Goal: Task Accomplishment & Management: Manage account settings

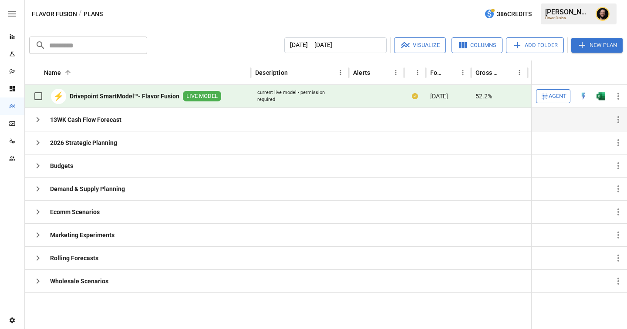
click at [38, 120] on icon "button" at bounding box center [38, 119] width 3 height 5
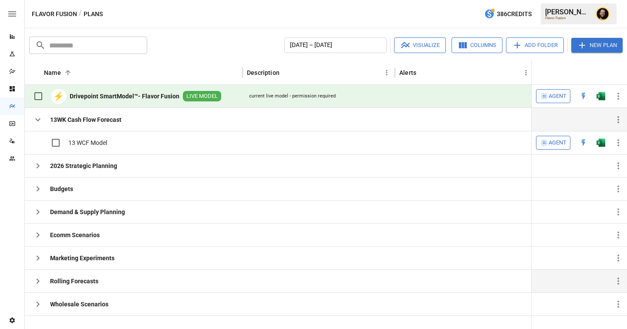
click at [42, 283] on icon "button" at bounding box center [38, 281] width 10 height 10
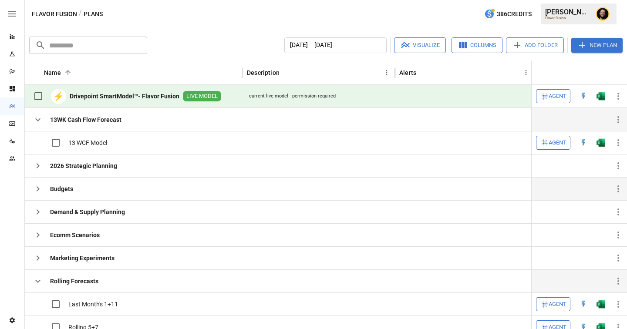
click at [40, 191] on icon "button" at bounding box center [38, 189] width 10 height 10
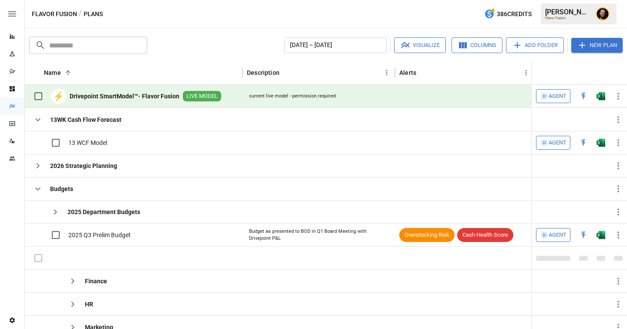
click at [41, 188] on icon "button" at bounding box center [38, 189] width 10 height 10
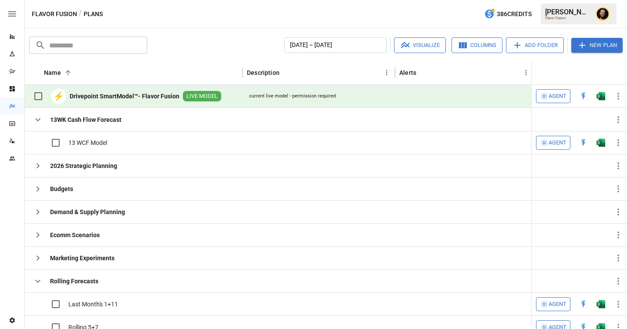
scroll to position [65, 0]
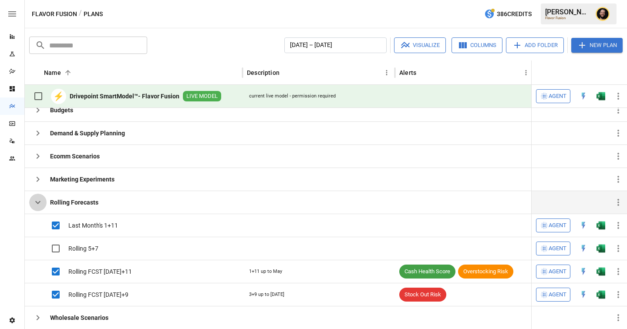
click at [40, 204] on icon "button" at bounding box center [38, 202] width 10 height 10
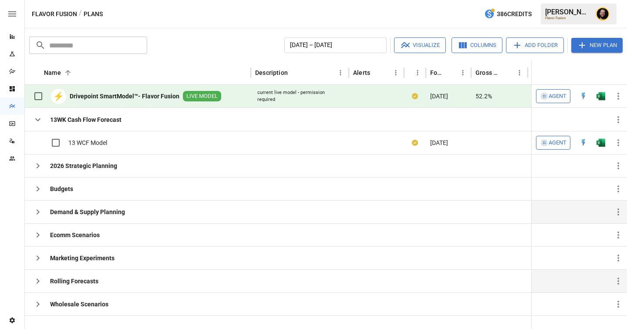
click at [40, 206] on button "button" at bounding box center [37, 211] width 17 height 17
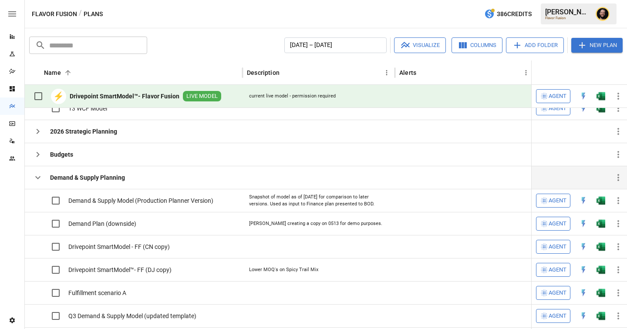
scroll to position [40, 0]
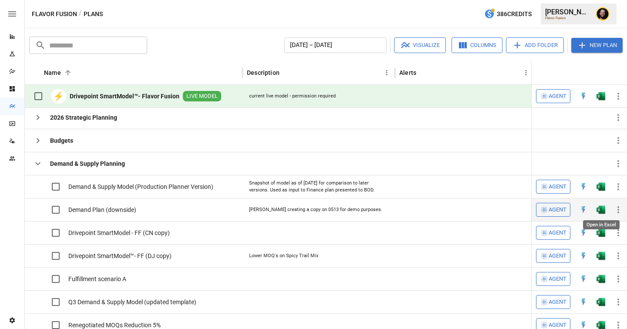
click at [602, 99] on img "Open in Excel" at bounding box center [600, 94] width 9 height 9
click at [40, 162] on icon "button" at bounding box center [38, 163] width 10 height 10
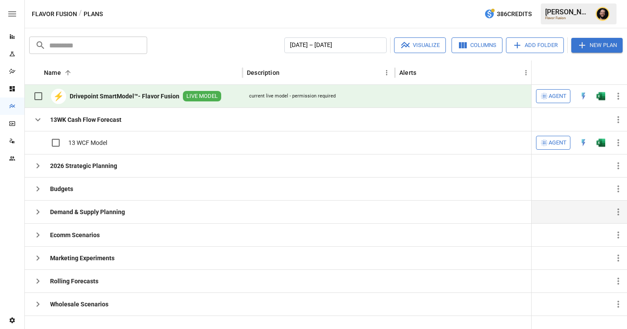
scroll to position [0, 0]
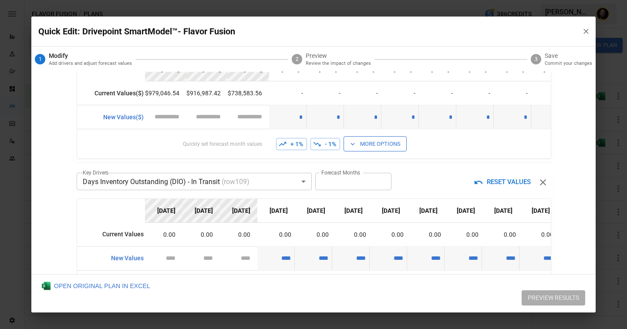
scroll to position [300, 0]
